Goal: Transaction & Acquisition: Book appointment/travel/reservation

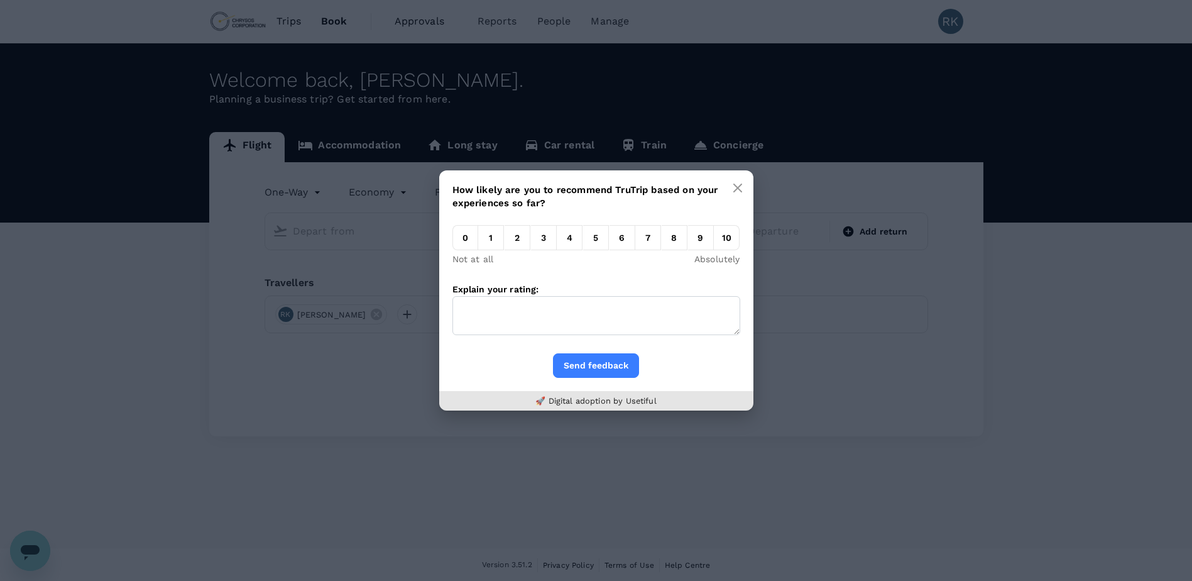
click at [466, 235] on em "0" at bounding box center [465, 237] width 26 height 25
click at [452, 241] on input "0" at bounding box center [452, 241] width 0 height 0
click at [501, 313] on textarea "Explain your rating:" at bounding box center [596, 315] width 288 height 39
type textarea "platform slow & not logging in"
click at [599, 371] on button "Send feedback" at bounding box center [596, 365] width 86 height 25
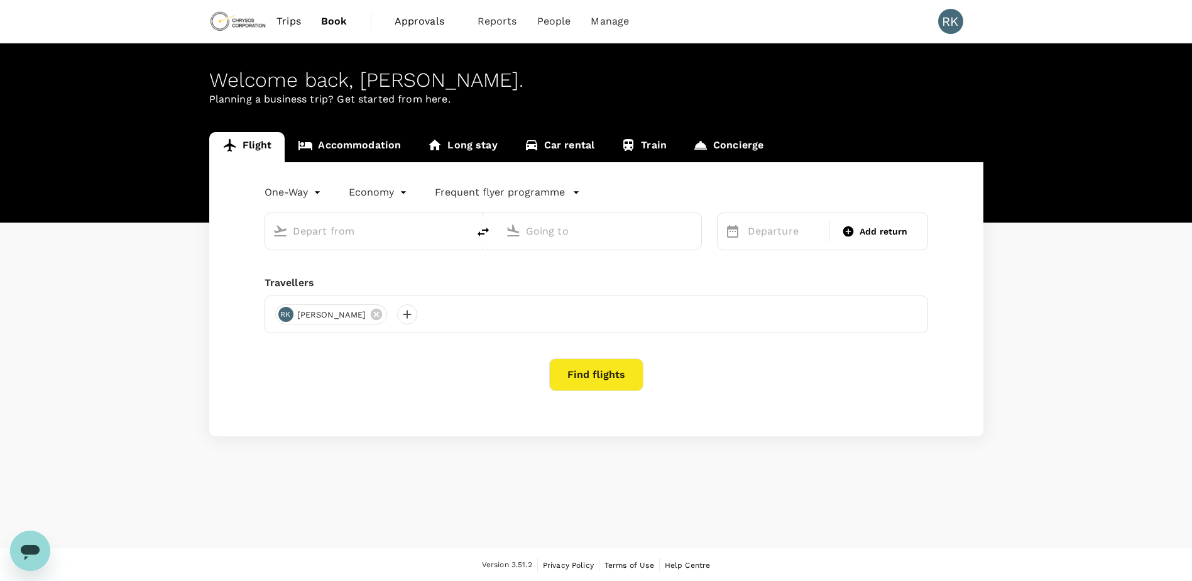
click at [375, 143] on link "Accommodation" at bounding box center [349, 147] width 129 height 30
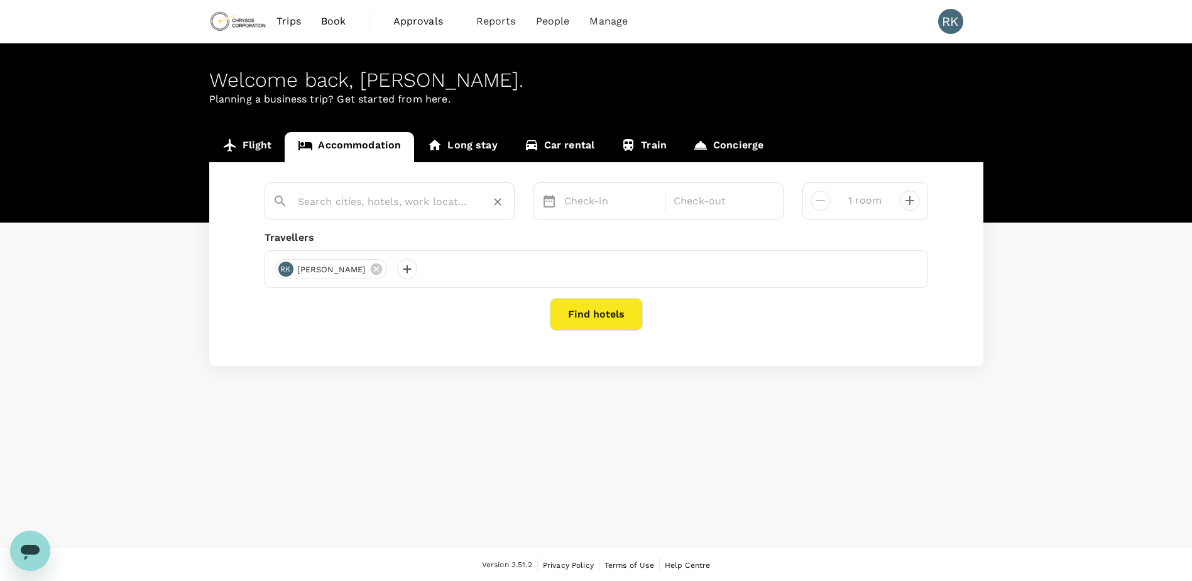
click at [422, 200] on input "text" at bounding box center [384, 201] width 173 height 19
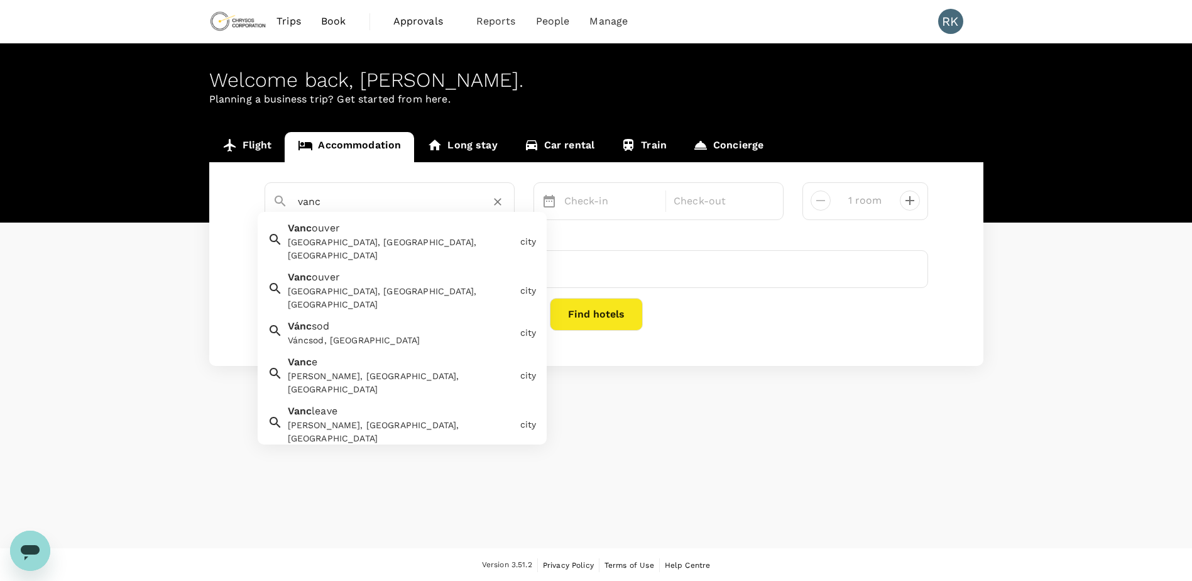
click at [400, 238] on div "[GEOGRAPHIC_DATA], [GEOGRAPHIC_DATA], [GEOGRAPHIC_DATA]" at bounding box center [401, 249] width 227 height 26
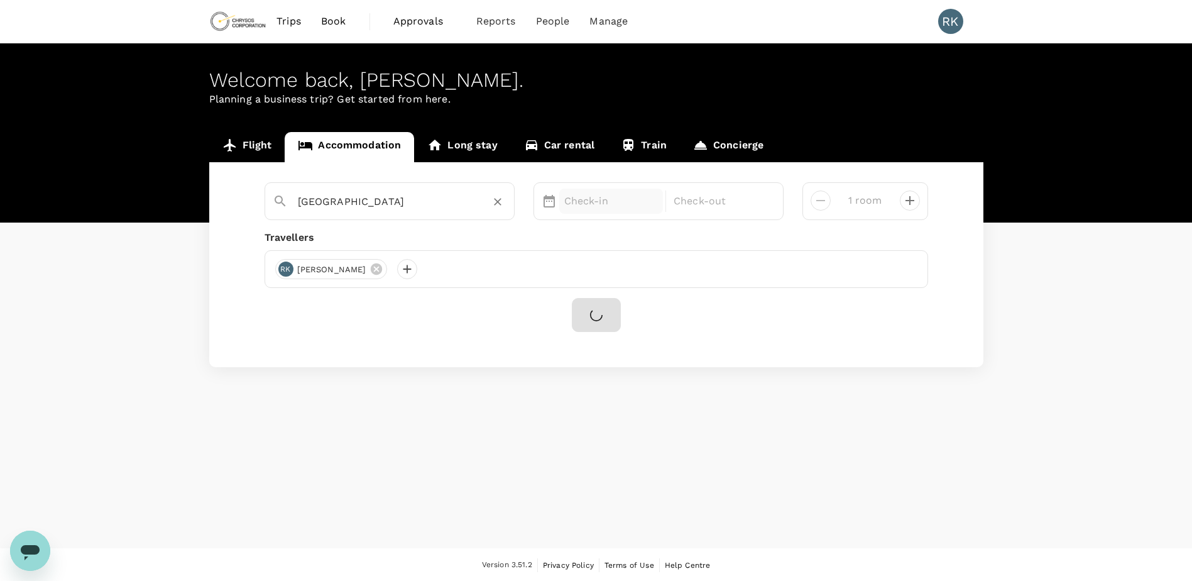
type input "[GEOGRAPHIC_DATA]"
click at [612, 201] on p "Check-in" at bounding box center [611, 201] width 94 height 15
click at [635, 334] on div "17" at bounding box center [631, 334] width 24 height 24
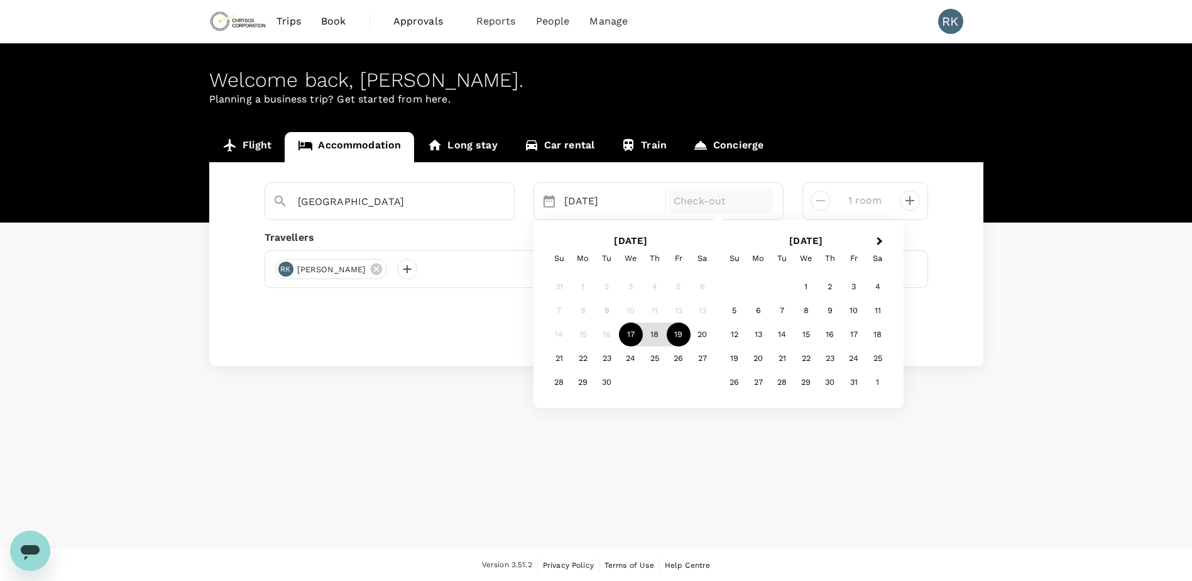
click at [683, 335] on div "19" at bounding box center [679, 334] width 24 height 24
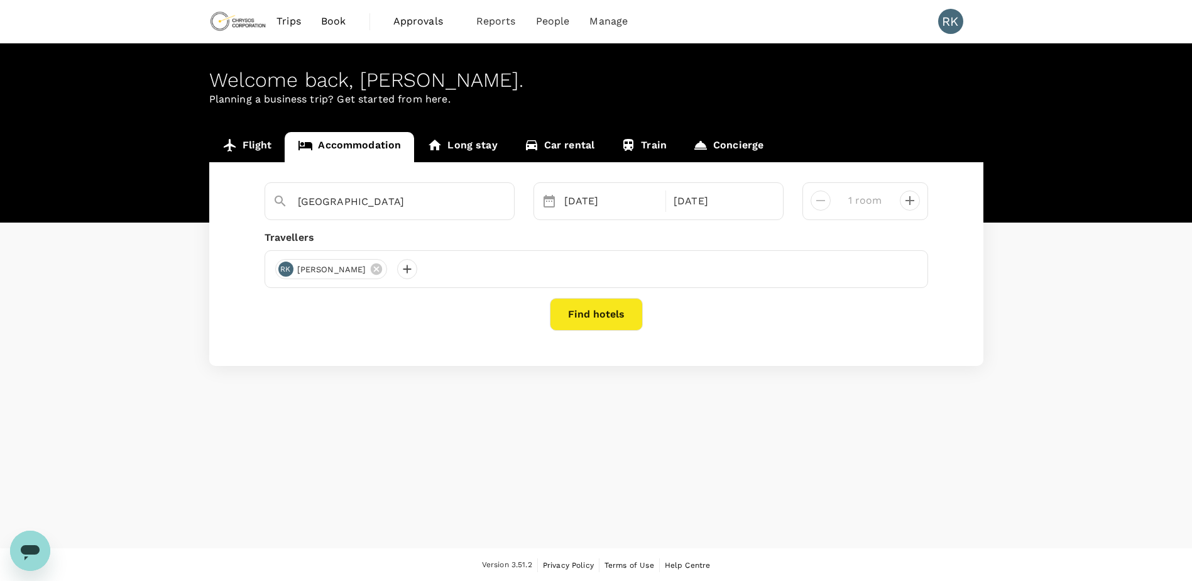
click at [614, 309] on button "Find hotels" at bounding box center [596, 314] width 93 height 33
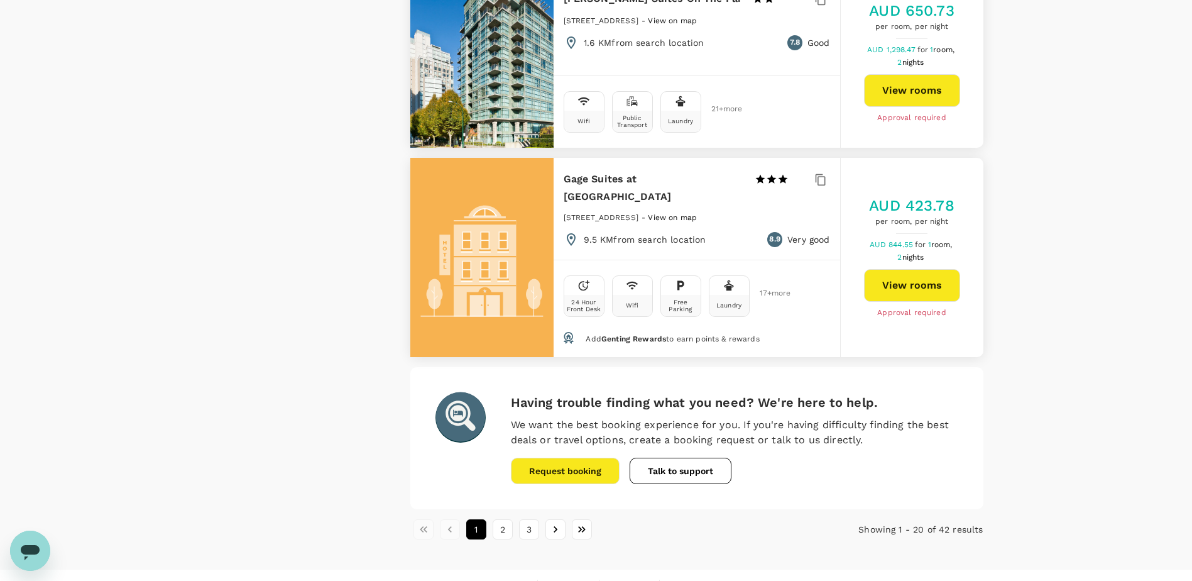
scroll to position [3628, 0]
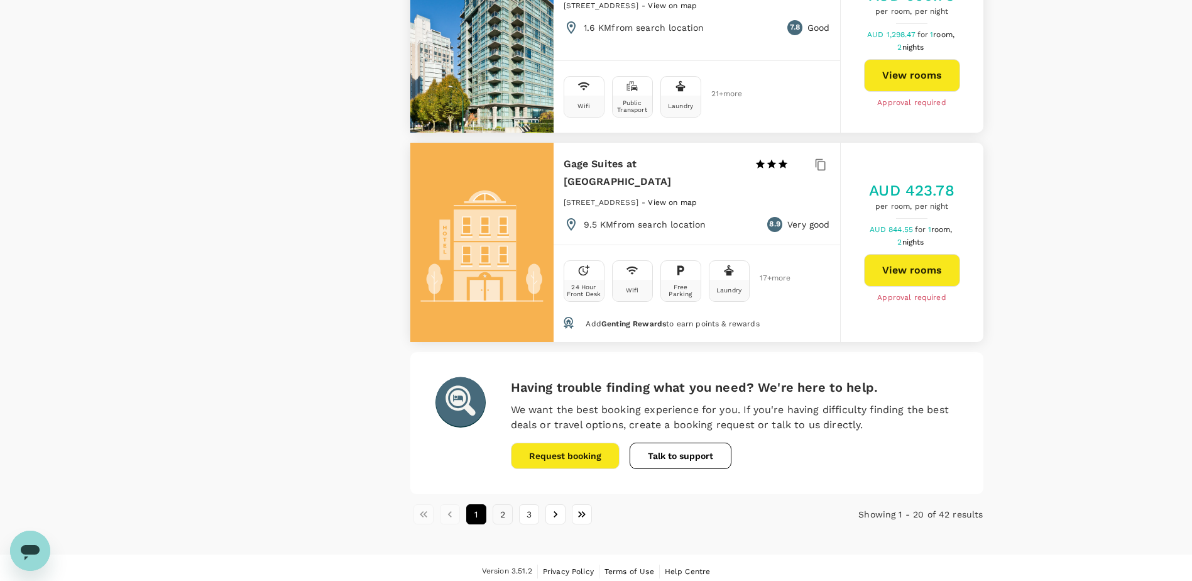
click at [503, 504] on button "2" at bounding box center [503, 514] width 20 height 20
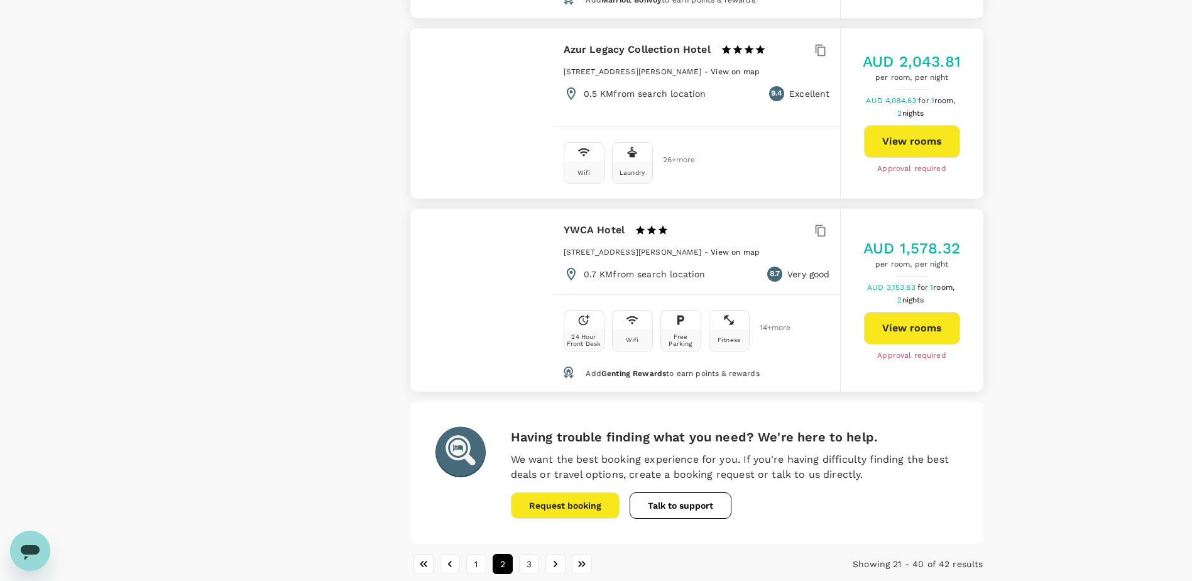
scroll to position [3645, 0]
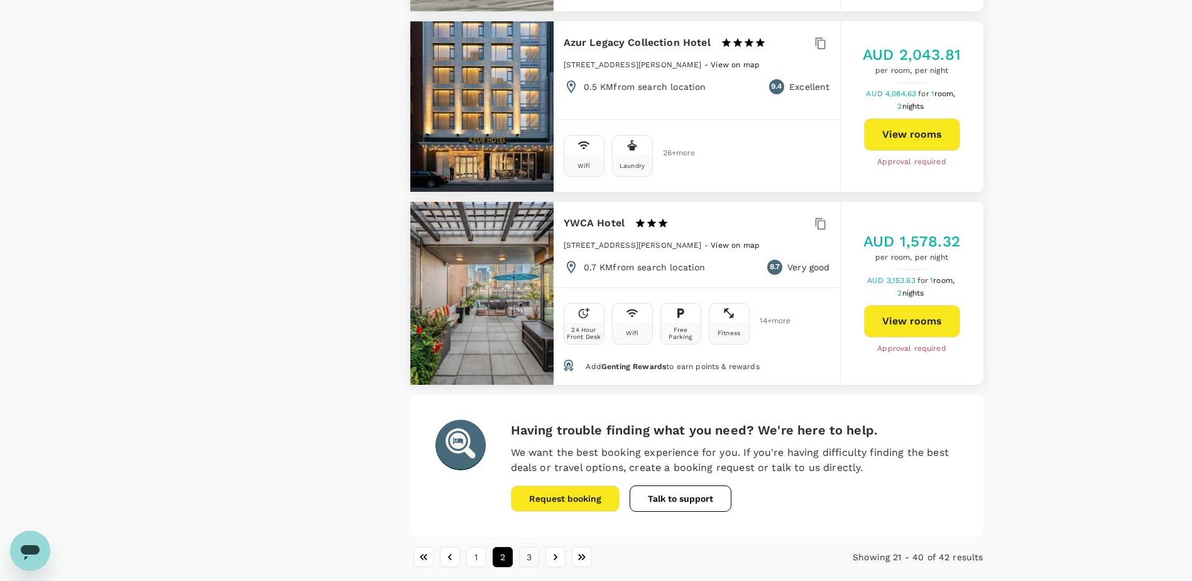
click at [527, 547] on button "3" at bounding box center [529, 557] width 20 height 20
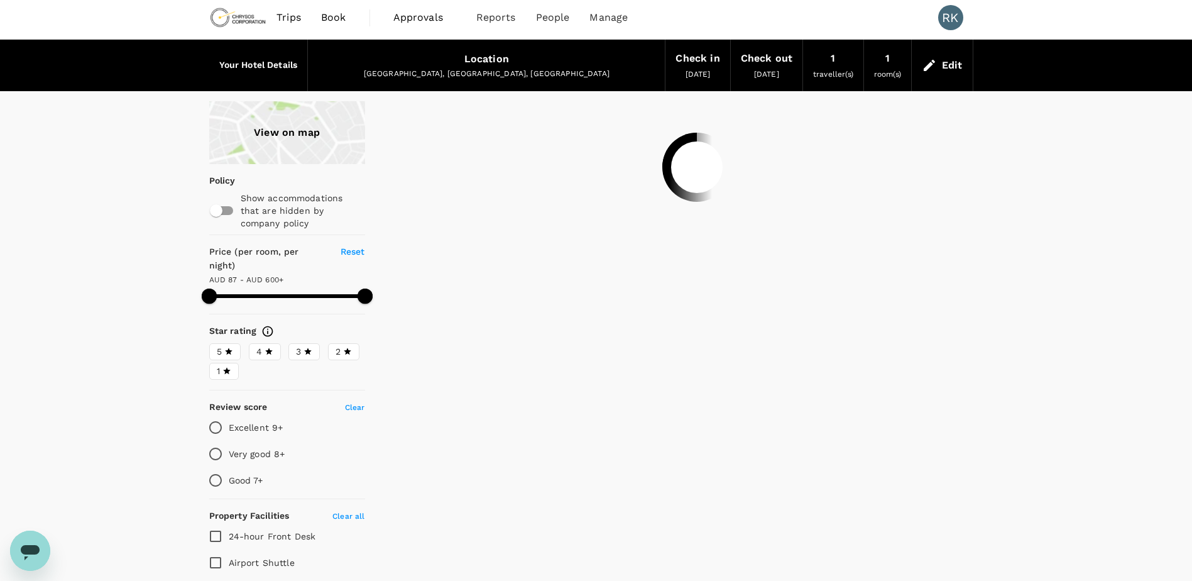
scroll to position [0, 0]
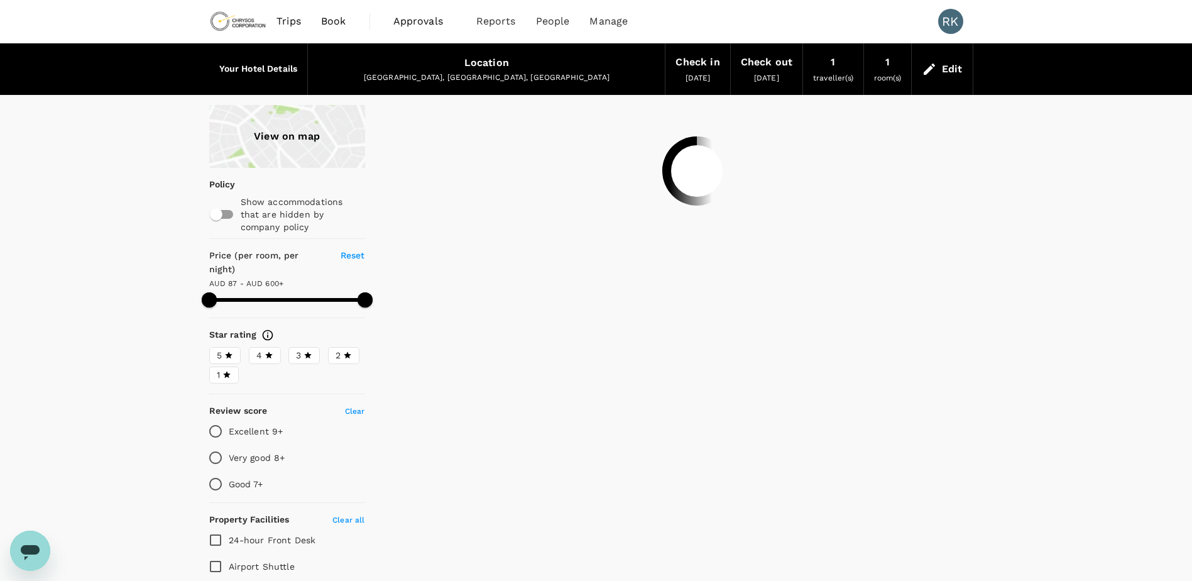
type input "600.1"
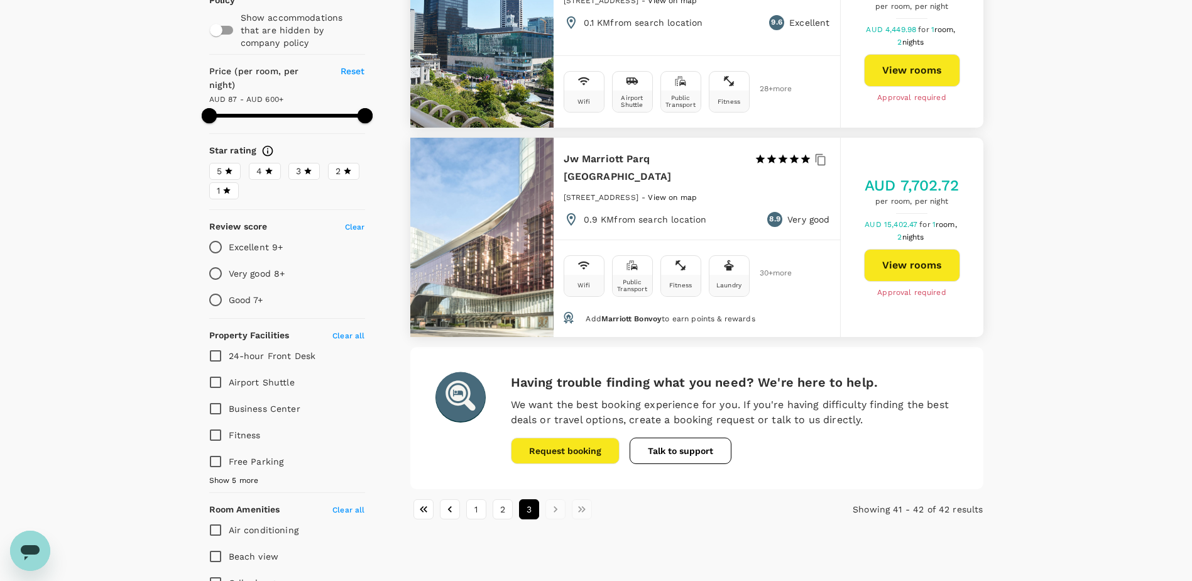
scroll to position [189, 0]
